Goal: Task Accomplishment & Management: Complete application form

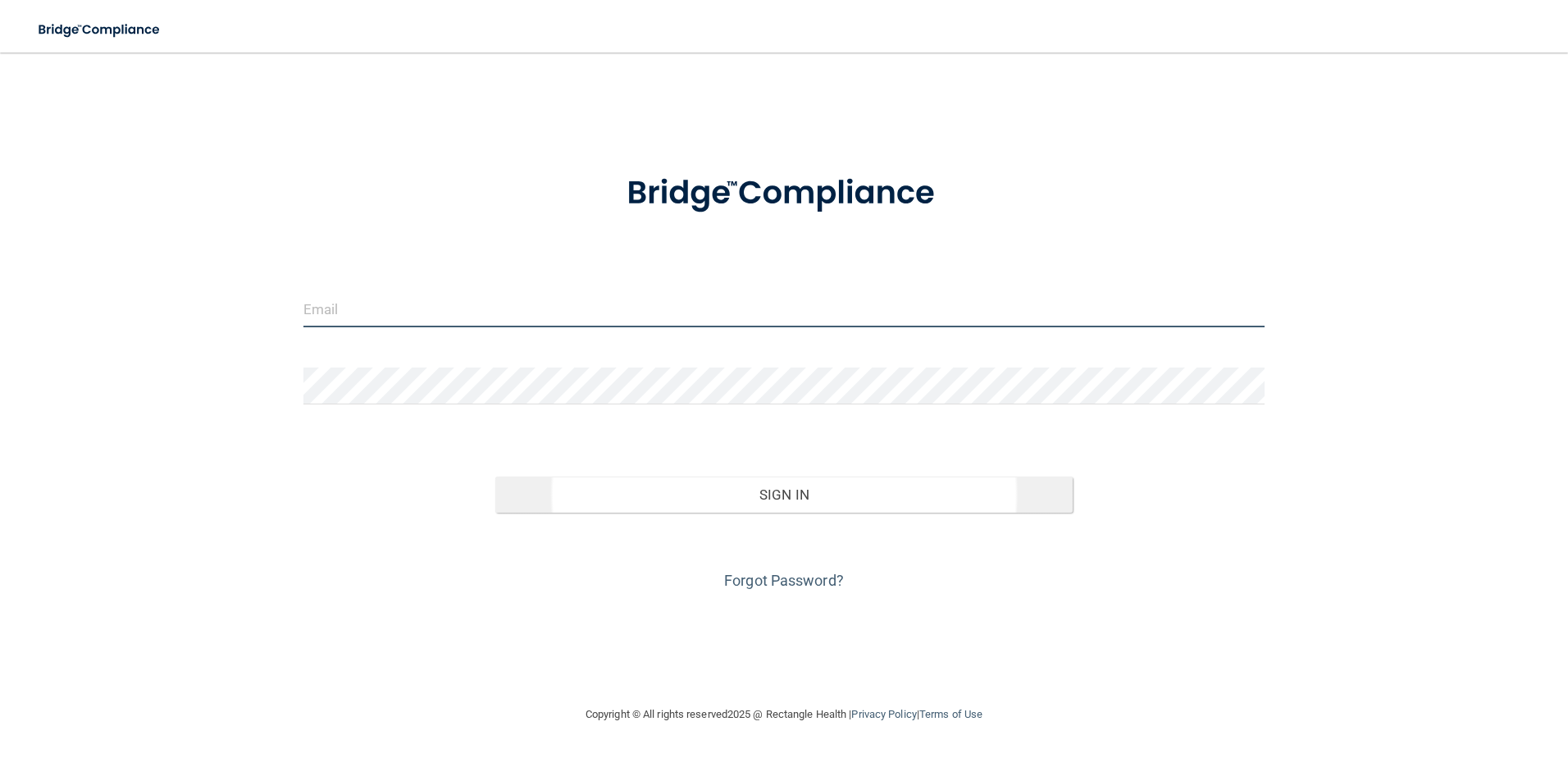
type input "[EMAIL_ADDRESS][DOMAIN_NAME]"
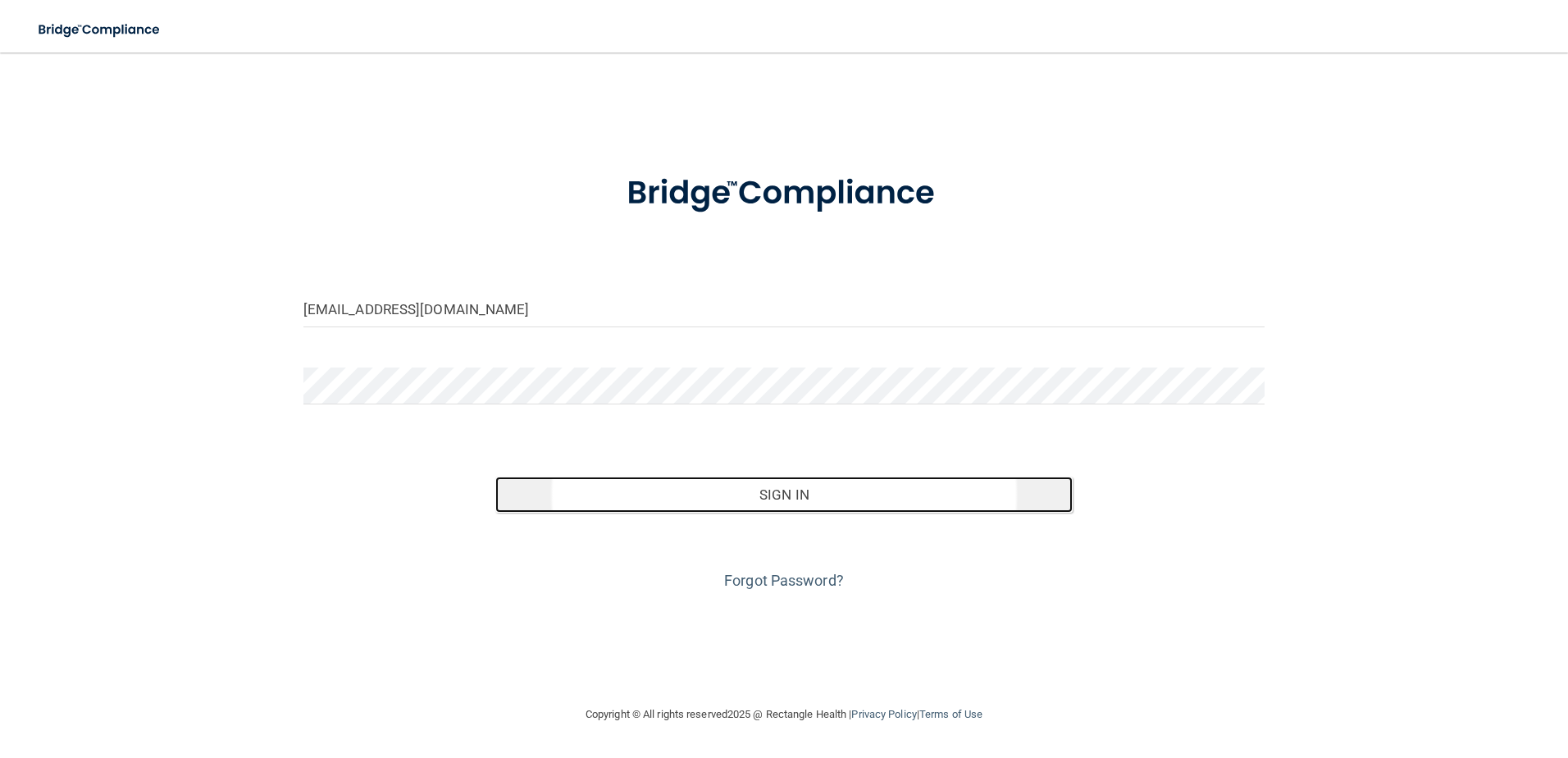
click at [785, 503] on button "Sign In" at bounding box center [784, 495] width 577 height 36
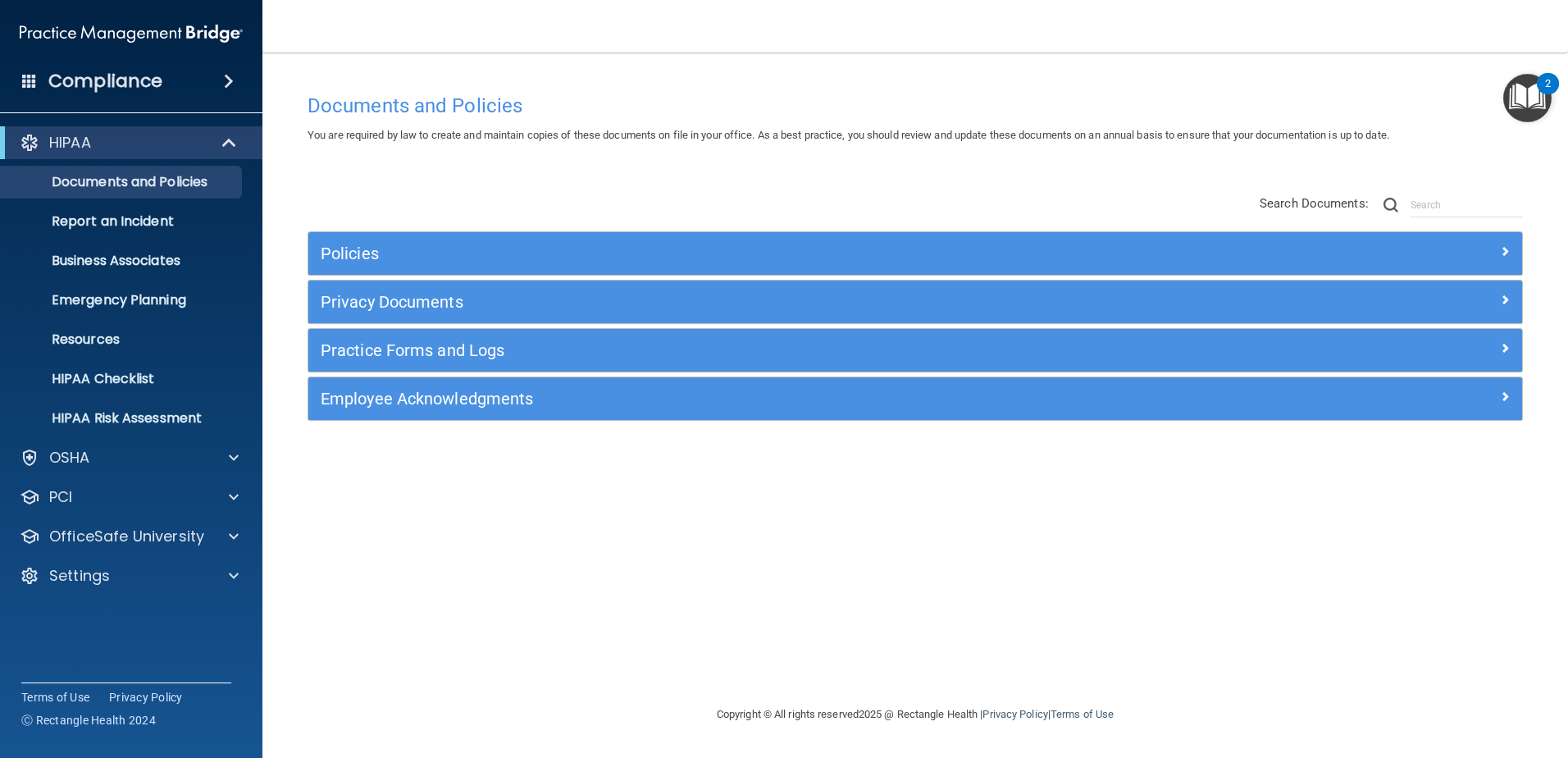
click at [1538, 81] on div "2" at bounding box center [1548, 83] width 22 height 21
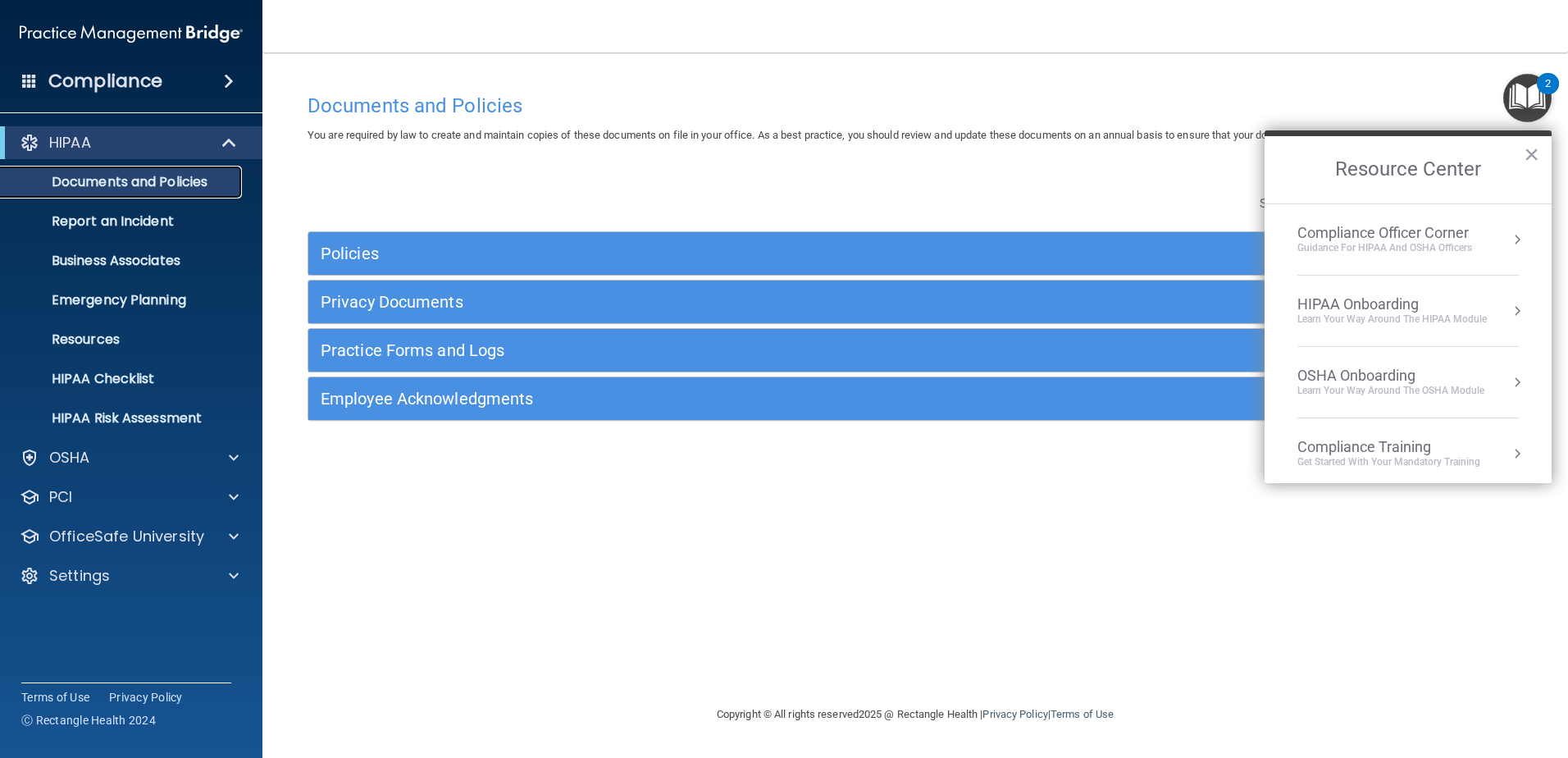
click at [119, 188] on p "Documents and Policies" at bounding box center [122, 182] width 224 height 16
click at [79, 574] on p "Settings" at bounding box center [79, 576] width 61 height 20
click at [103, 648] on p "My Users" at bounding box center [122, 654] width 224 height 16
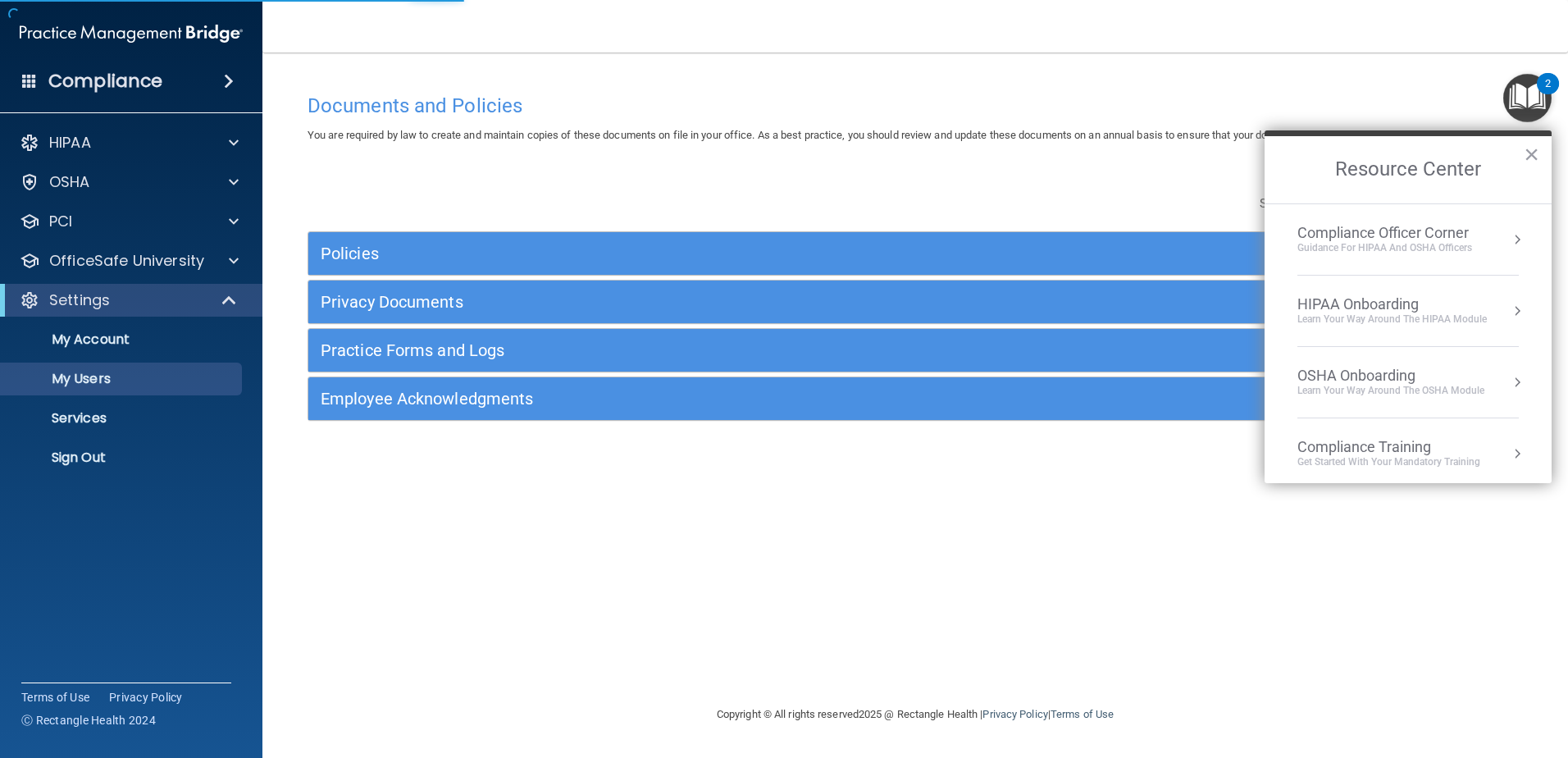
select select "20"
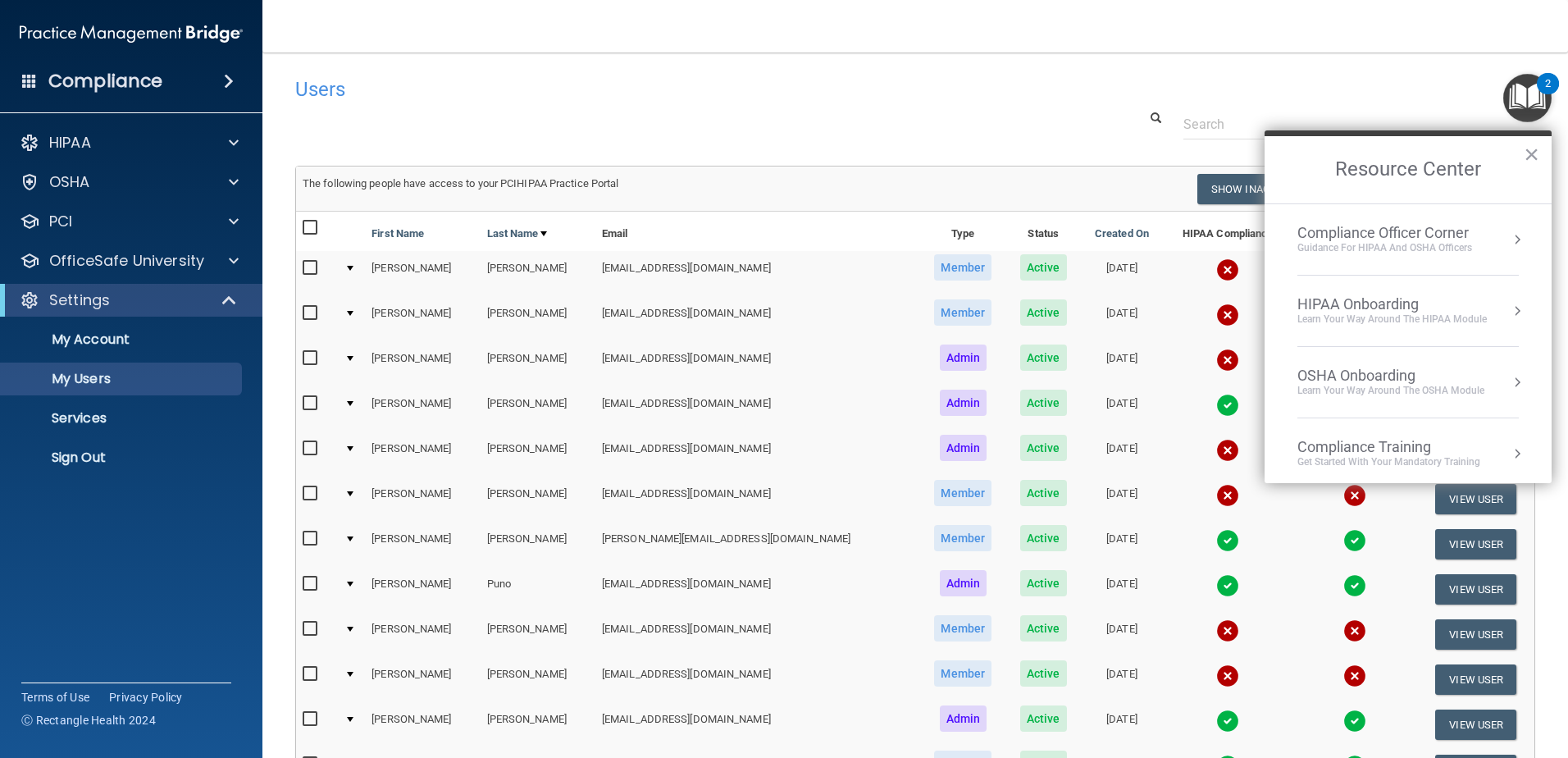
click at [1075, 96] on div "Users" at bounding box center [915, 89] width 1264 height 40
click at [1532, 147] on button "×" at bounding box center [1532, 154] width 16 height 26
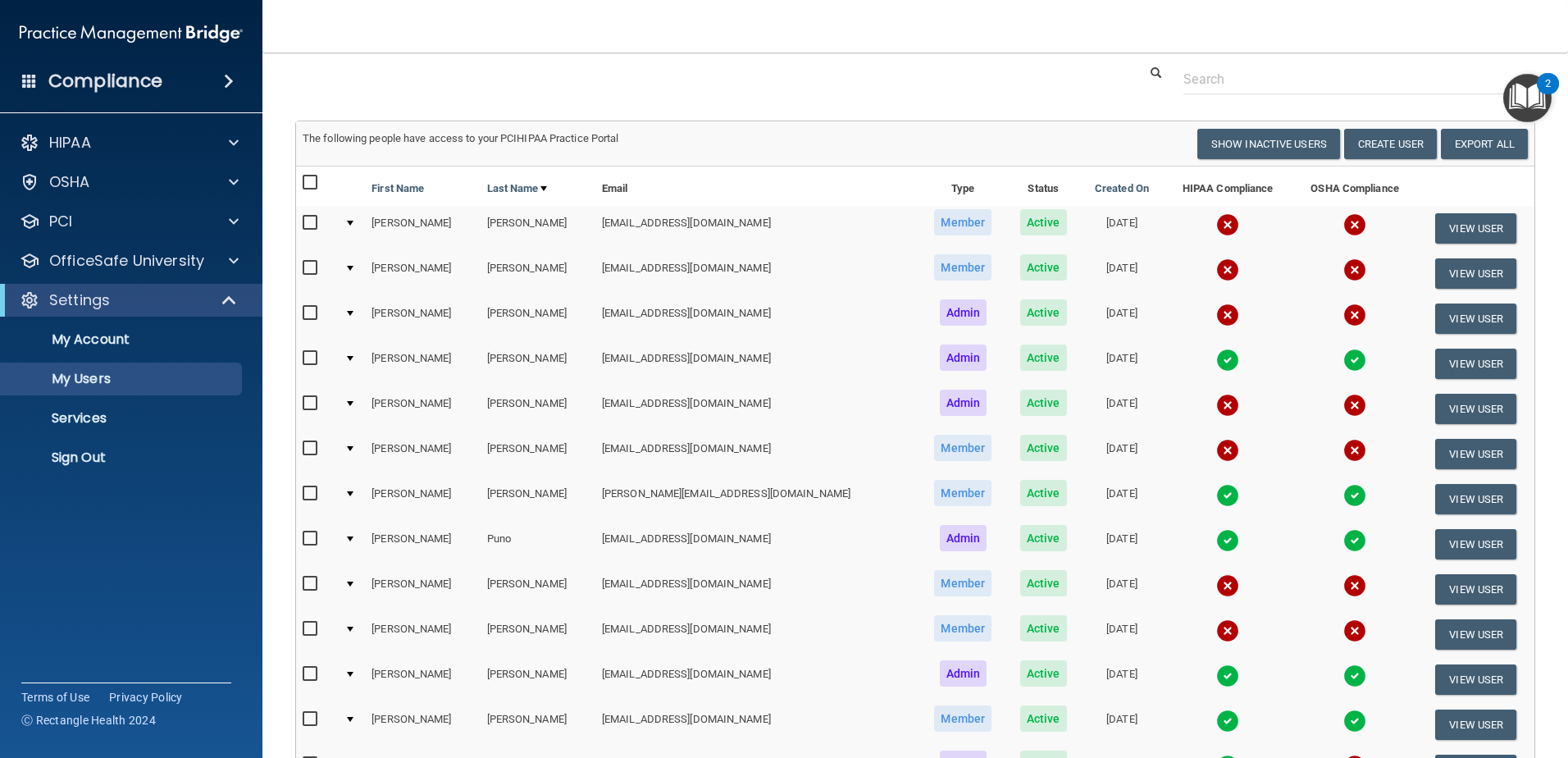
scroll to position [53, 0]
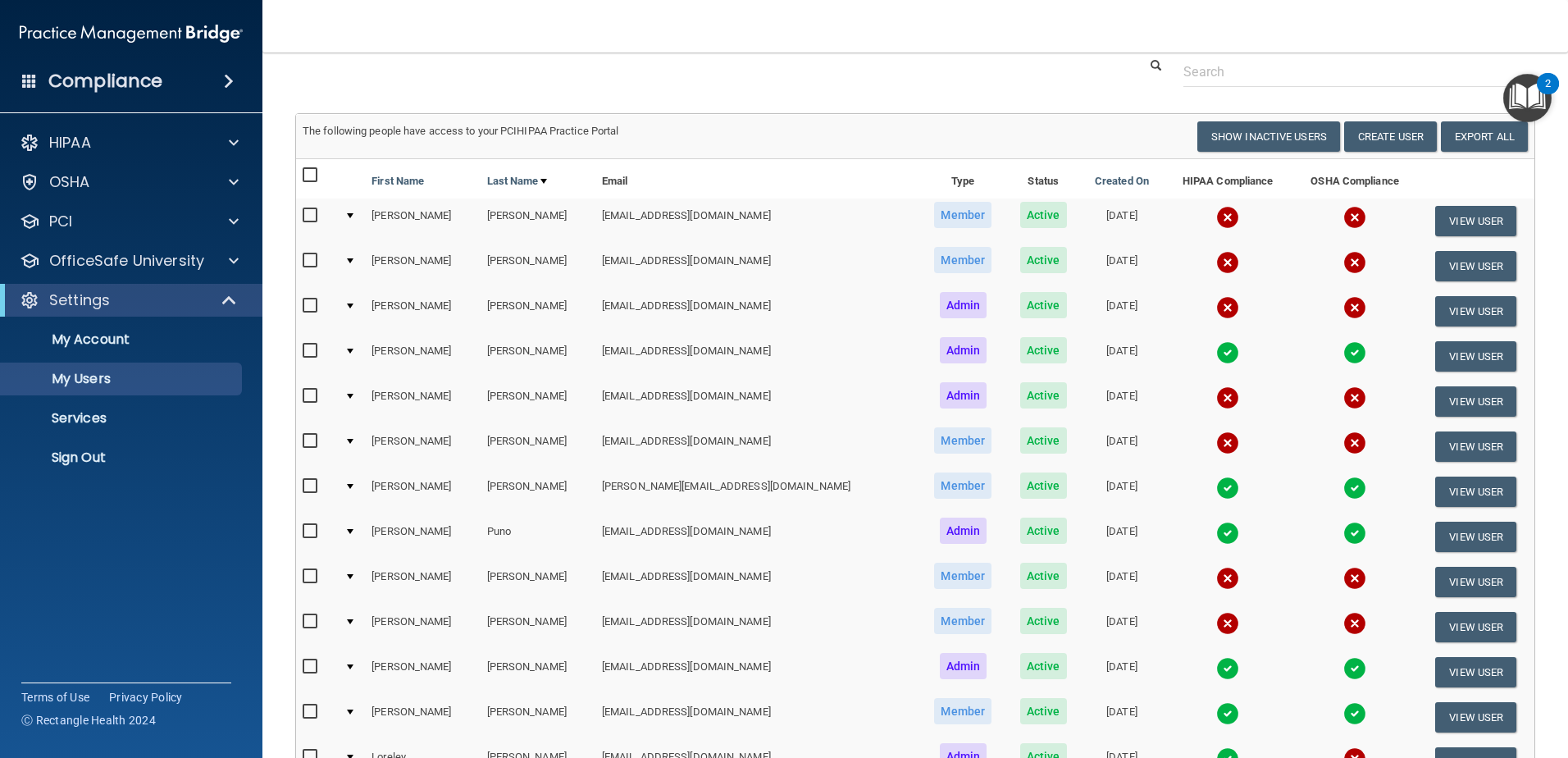
click at [1524, 92] on img "Open Resource Center, 2 new notifications" at bounding box center [1527, 98] width 49 height 49
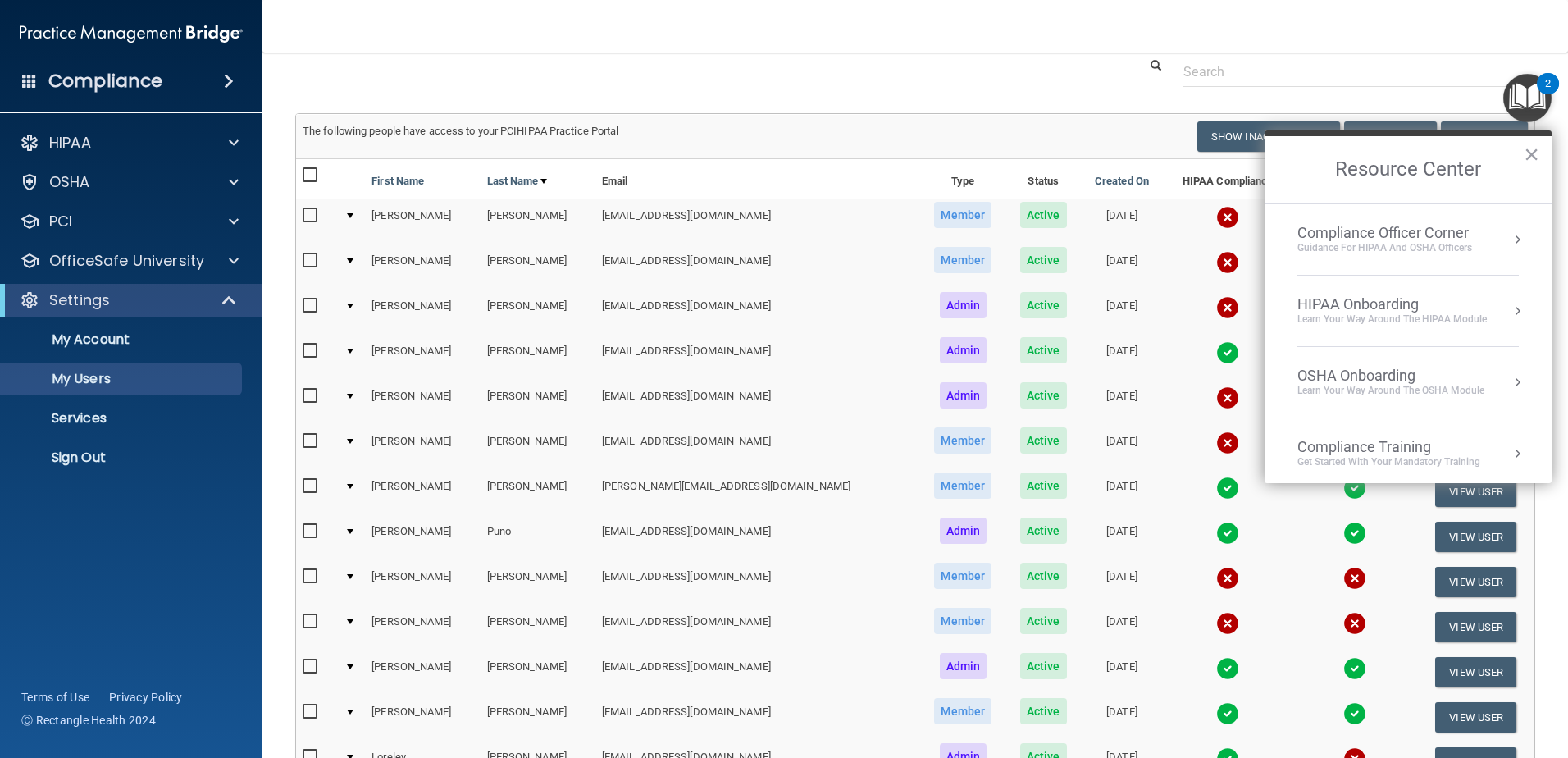
click at [978, 93] on div "Users Success! New user created. × Error! The user couldn't be created. × Succe…" at bounding box center [916, 457] width 1240 height 883
click at [1527, 151] on button "×" at bounding box center [1532, 154] width 16 height 26
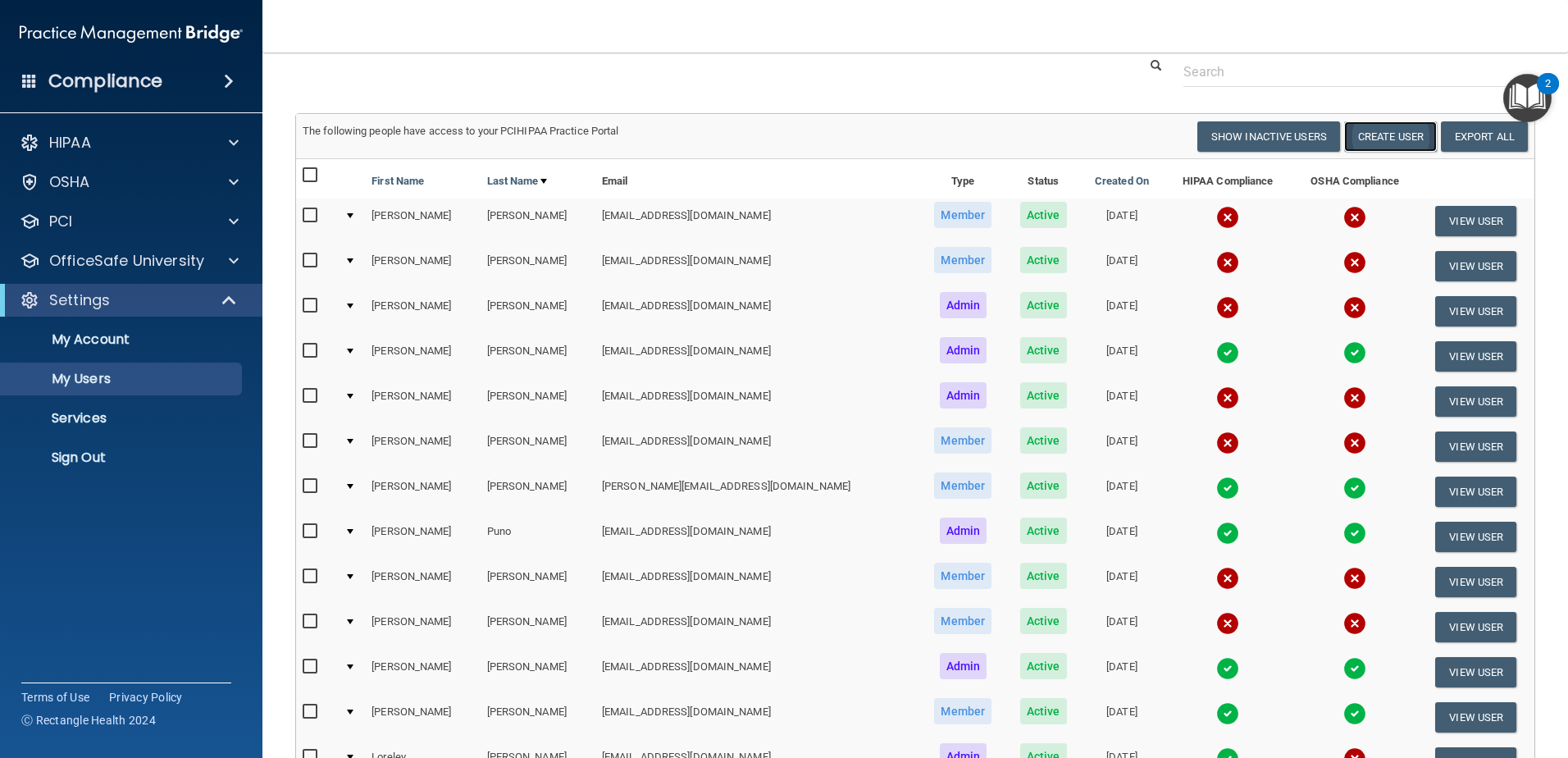
drag, startPoint x: 1358, startPoint y: 126, endPoint x: 1356, endPoint y: 135, distance: 9.2
click at [1356, 135] on button "Create User" at bounding box center [1390, 136] width 93 height 30
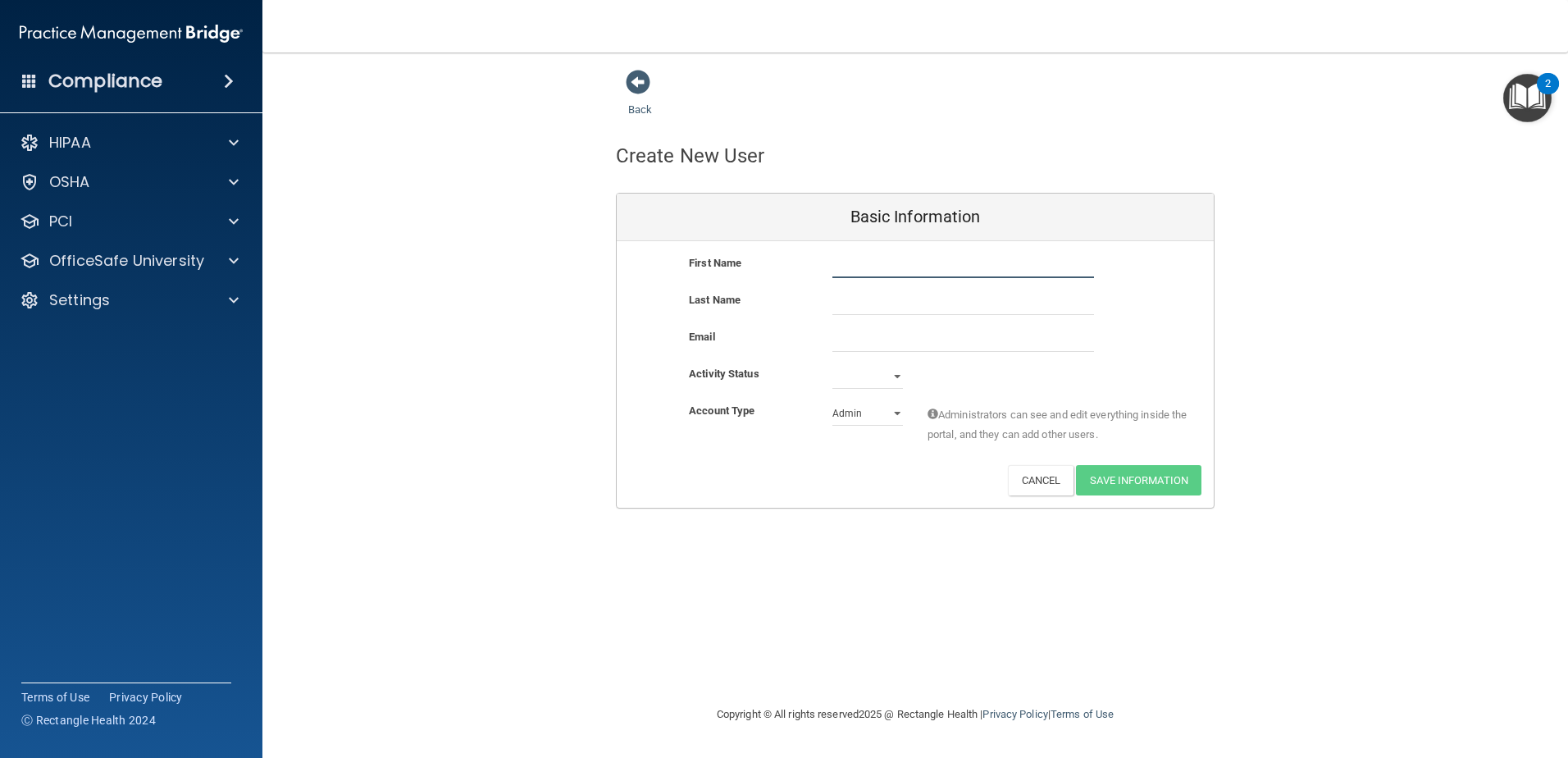
click at [855, 268] on input "text" at bounding box center [963, 266] width 262 height 25
type input "[PERSON_NAME]"
type input "Cervello"
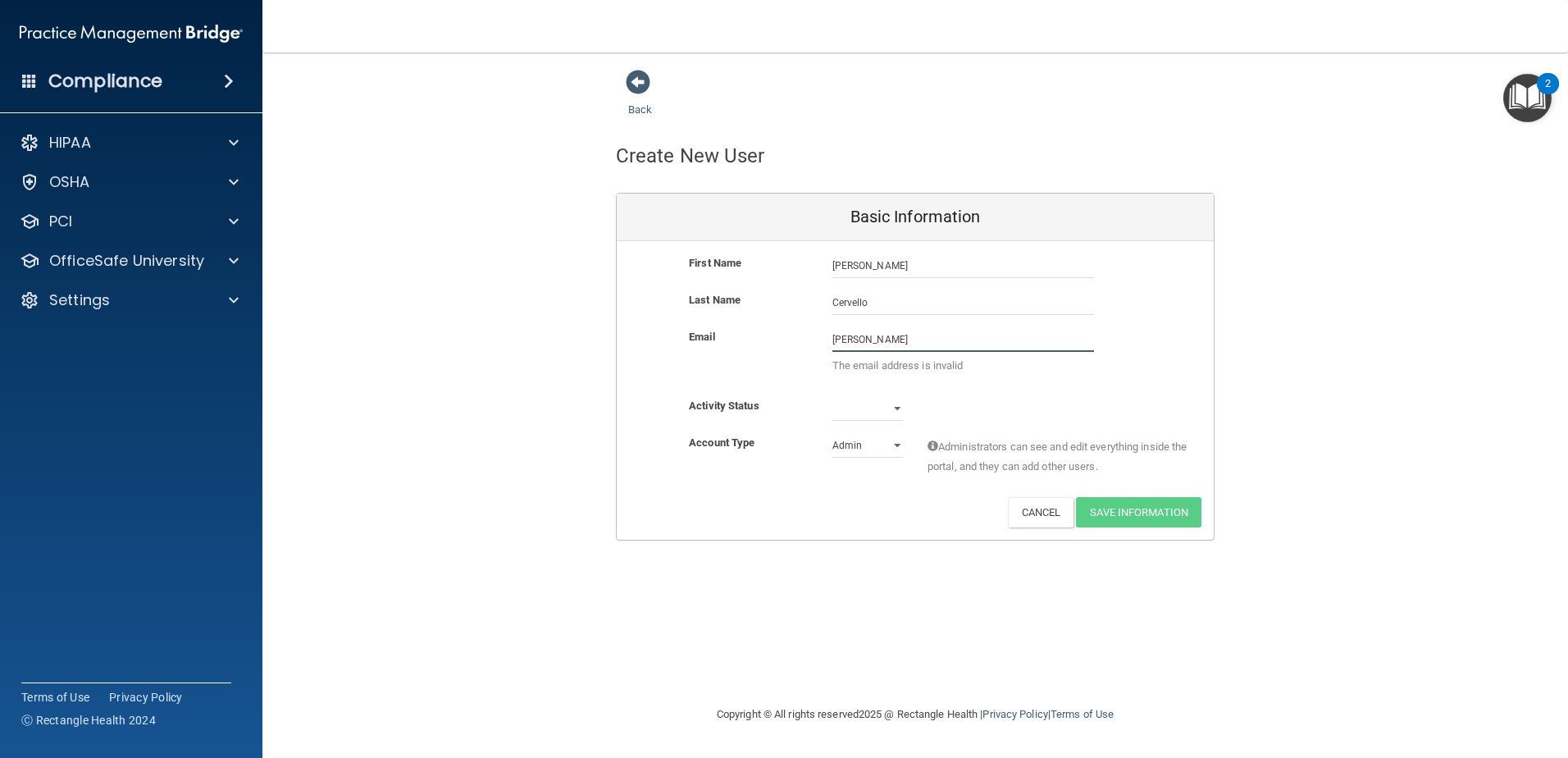
type input "[EMAIL_ADDRESS][DOMAIN_NAME]"
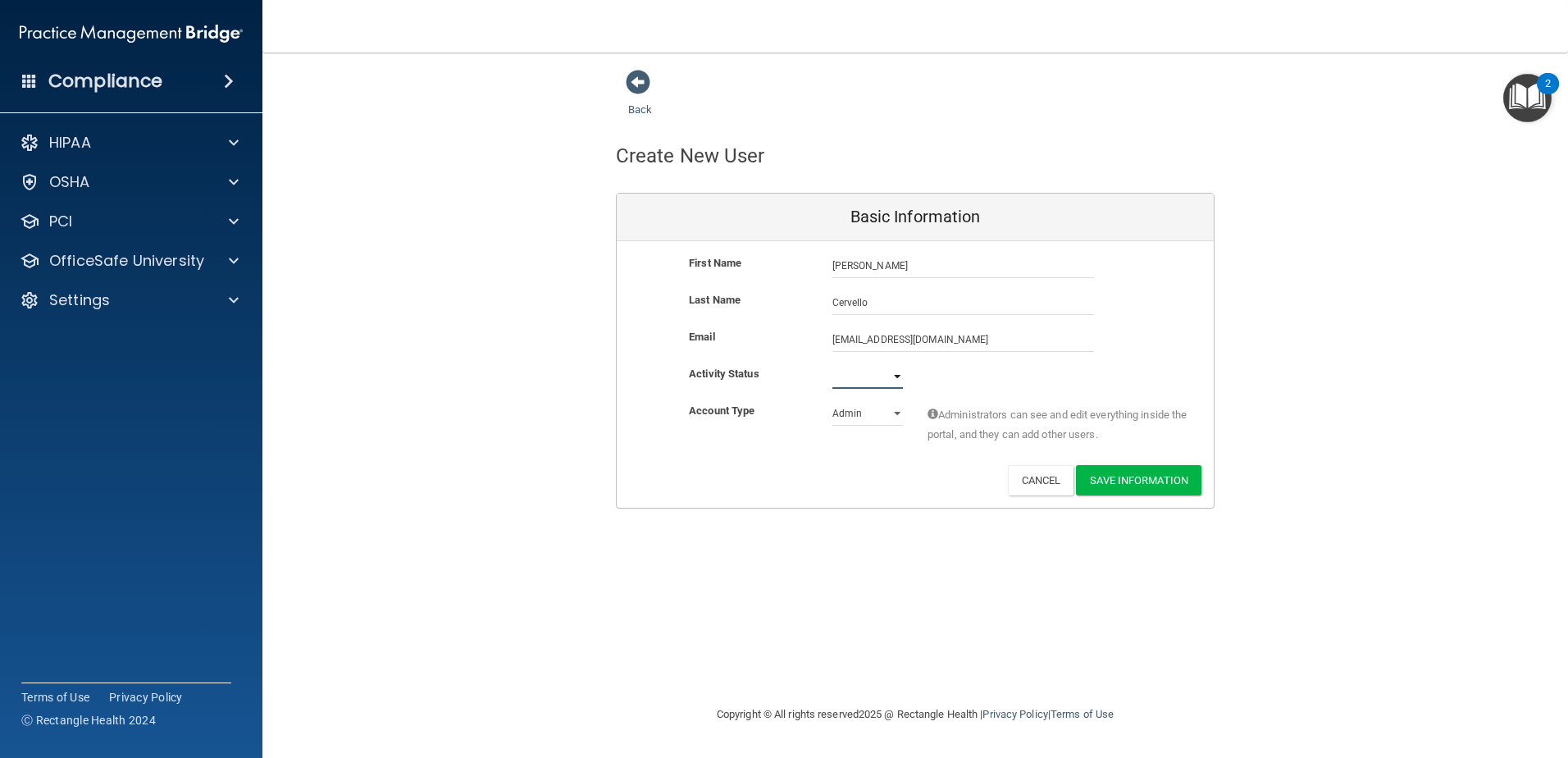
click at [896, 377] on select "Active Inactive" at bounding box center [867, 377] width 71 height 25
select select "active"
click at [832, 365] on select "Active Inactive" at bounding box center [867, 377] width 71 height 25
click at [899, 411] on select "Admin Member" at bounding box center [867, 413] width 71 height 25
select select "practice_member"
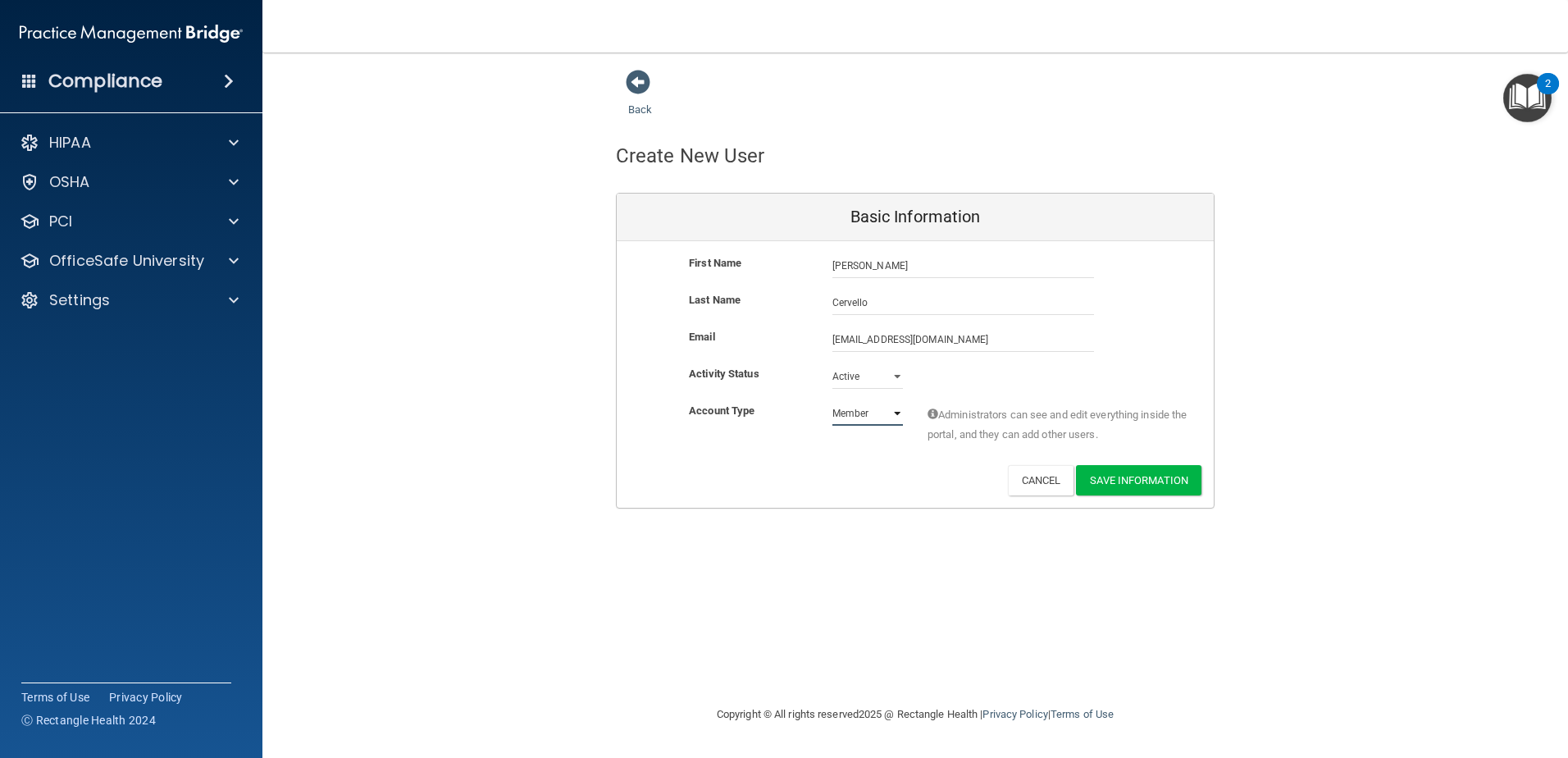
click at [832, 401] on select "Admin Member" at bounding box center [867, 413] width 71 height 25
click at [1129, 480] on button "Save Information" at bounding box center [1139, 480] width 125 height 30
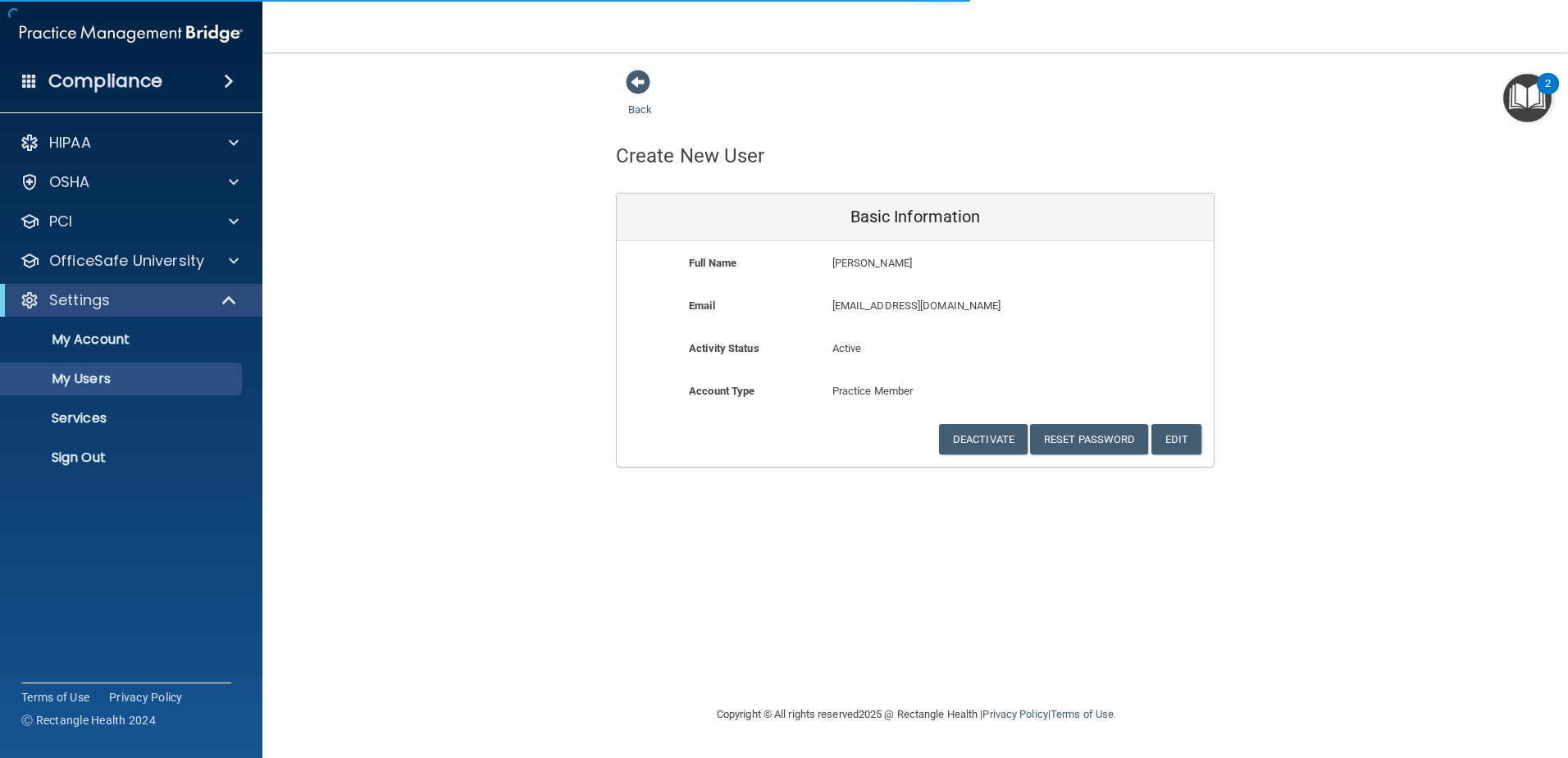
select select "20"
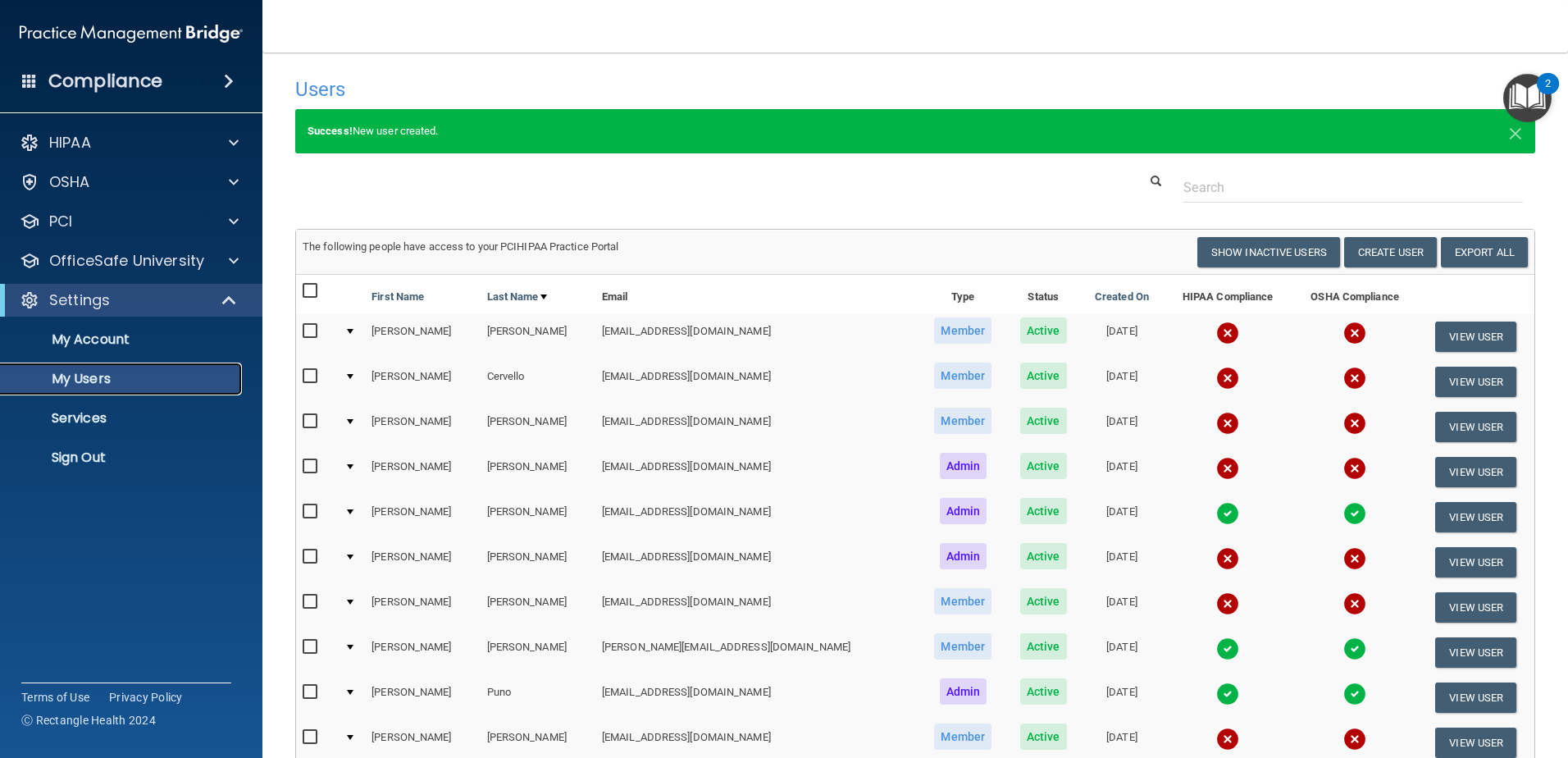
click at [82, 381] on p "My Users" at bounding box center [122, 379] width 224 height 16
select select "20"
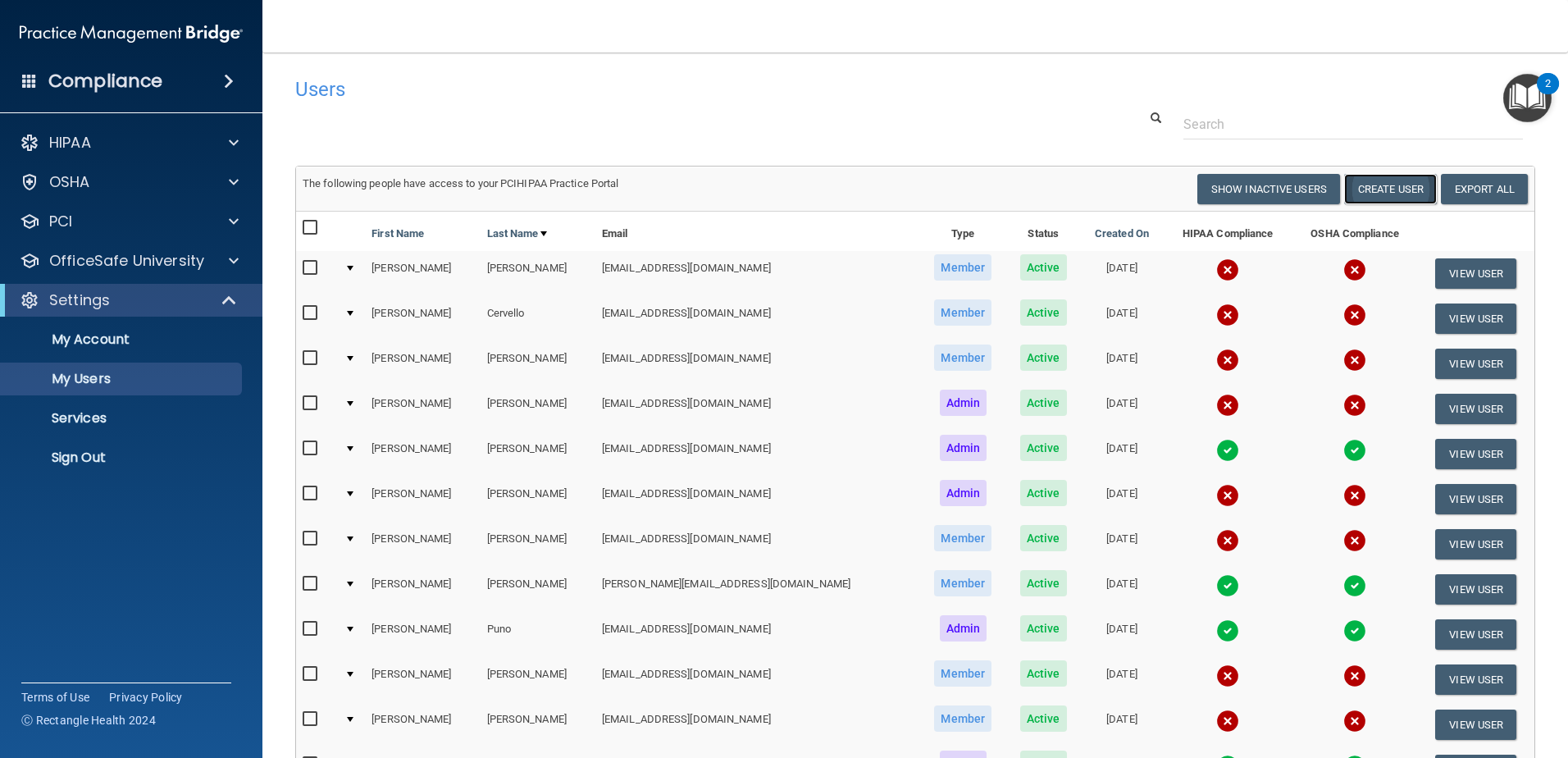
click at [1378, 188] on button "Create User" at bounding box center [1390, 189] width 93 height 30
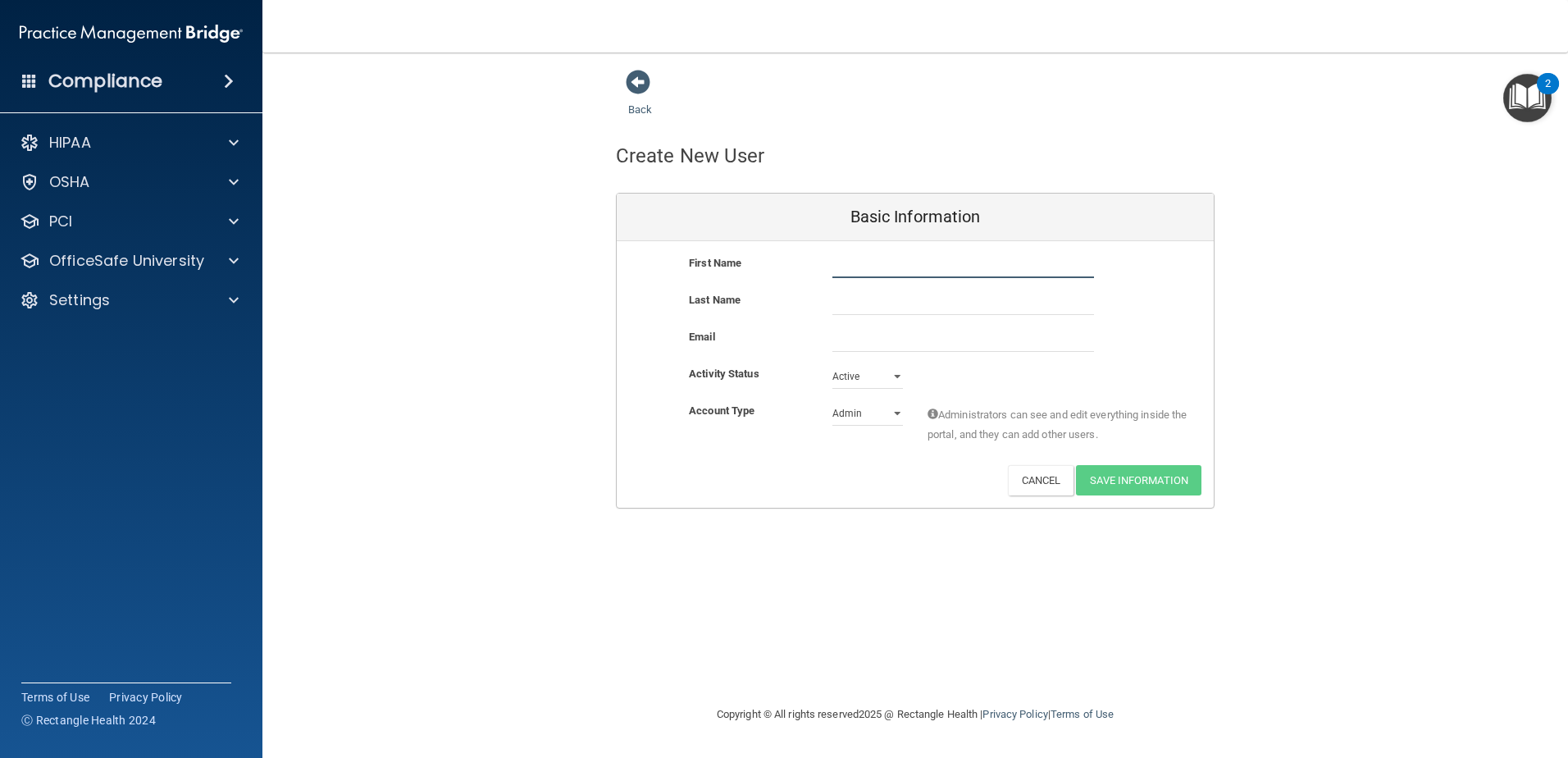
click at [858, 273] on input "text" at bounding box center [963, 266] width 262 height 25
type input "Mia"
click at [914, 307] on input "GomezDrCurley" at bounding box center [963, 303] width 262 height 25
type input "[PERSON_NAME]"
drag, startPoint x: 838, startPoint y: 335, endPoint x: 850, endPoint y: 335, distance: 12.0
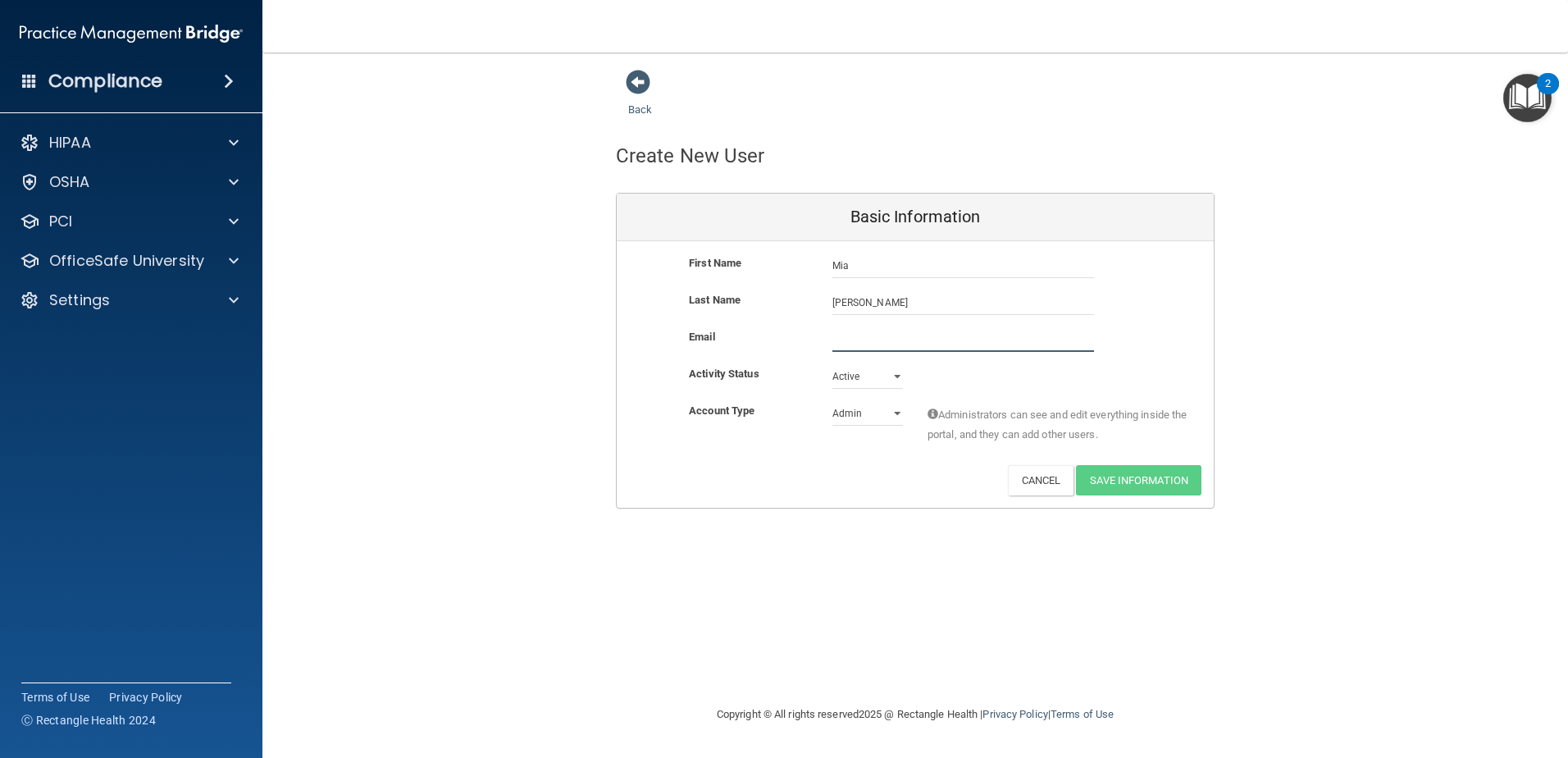
click at [838, 335] on input "email" at bounding box center [963, 340] width 262 height 25
type input "[EMAIL_ADDRESS][DOMAIN_NAME]"
click at [893, 410] on select "Admin Member" at bounding box center [867, 416] width 71 height 25
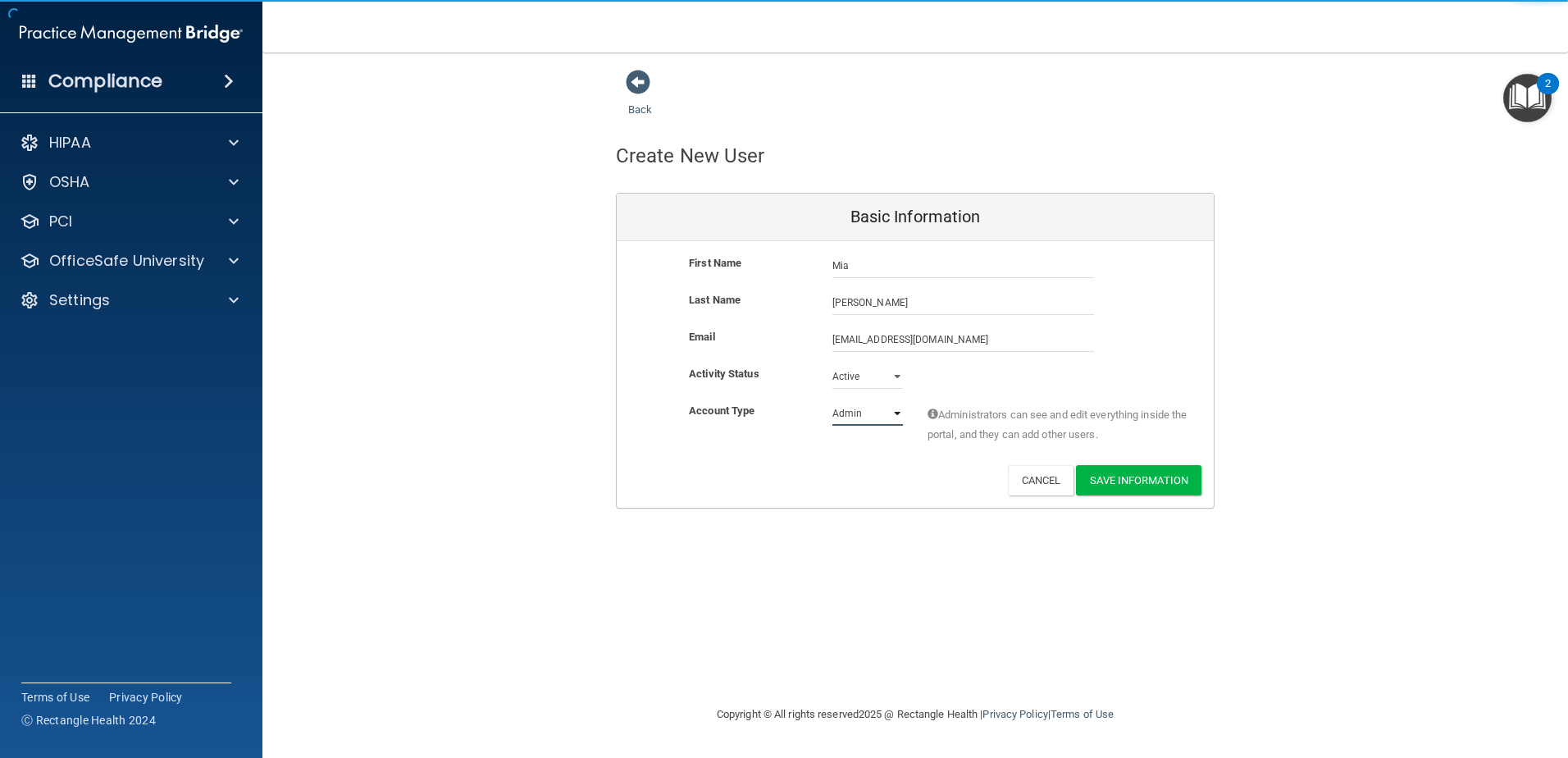
select select "practice_member"
click at [832, 401] on select "Admin Member" at bounding box center [867, 413] width 71 height 25
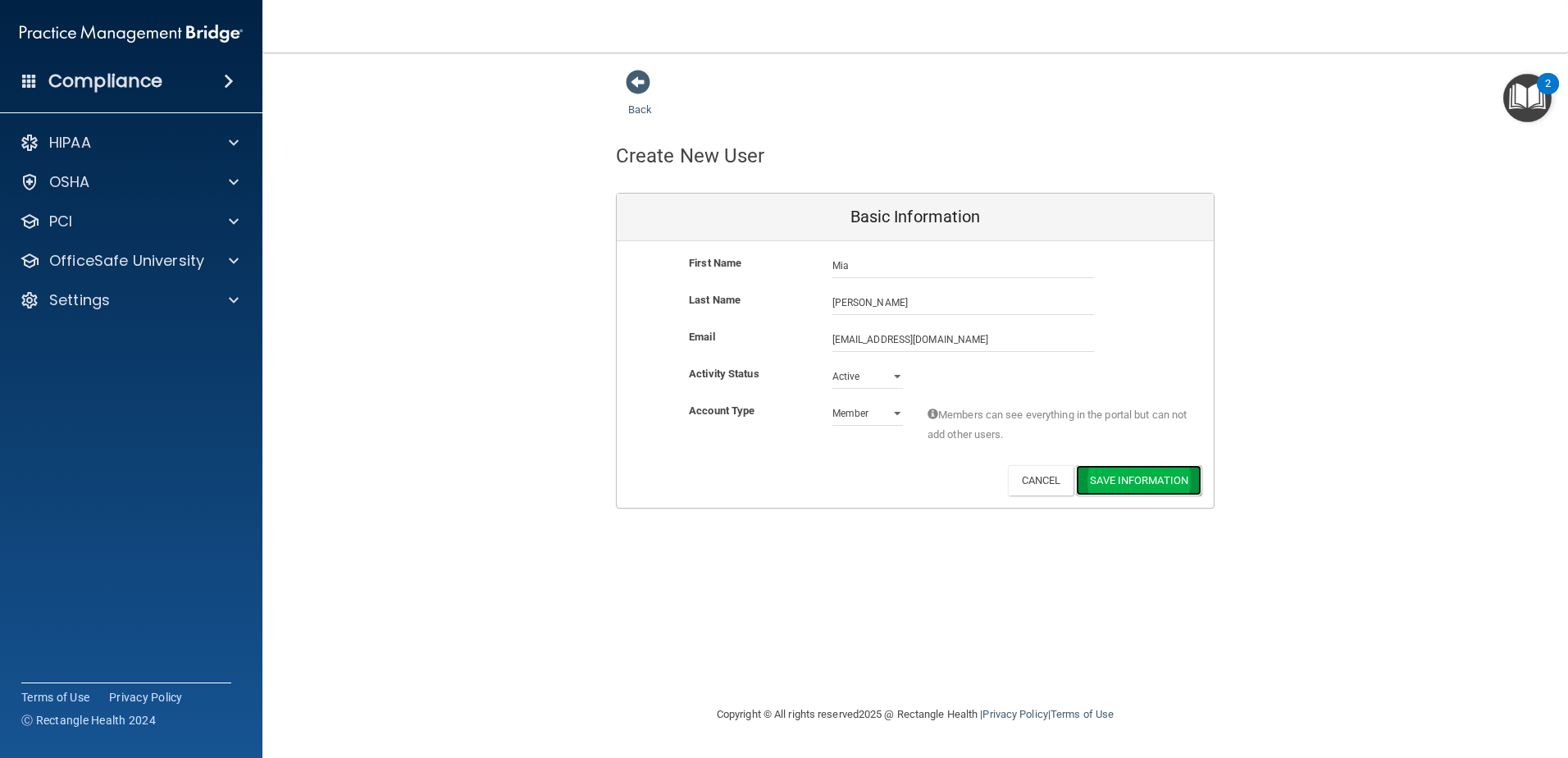
click at [1171, 484] on button "Save Information" at bounding box center [1139, 480] width 125 height 30
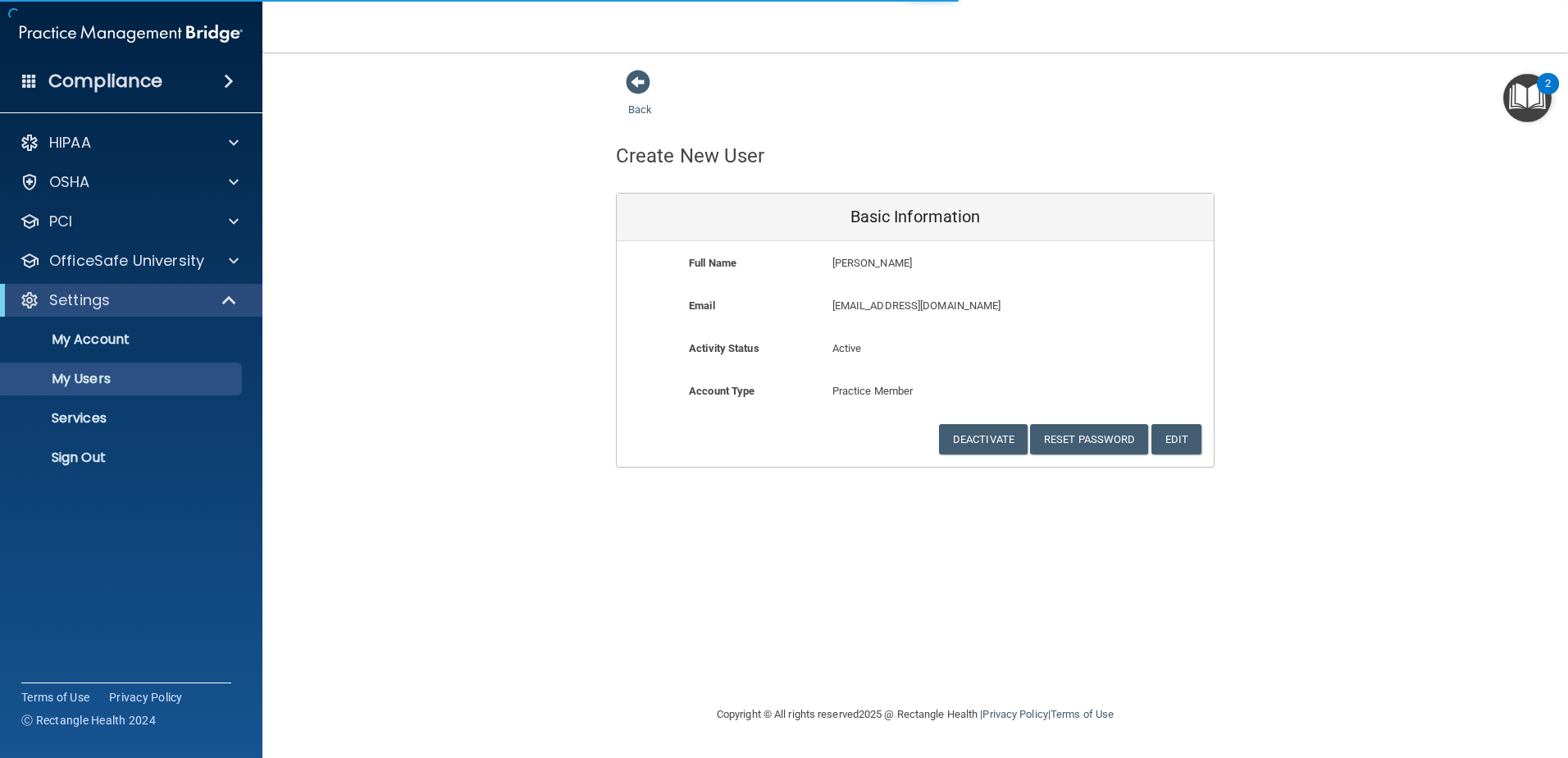
select select "20"
